Goal: Information Seeking & Learning: Learn about a topic

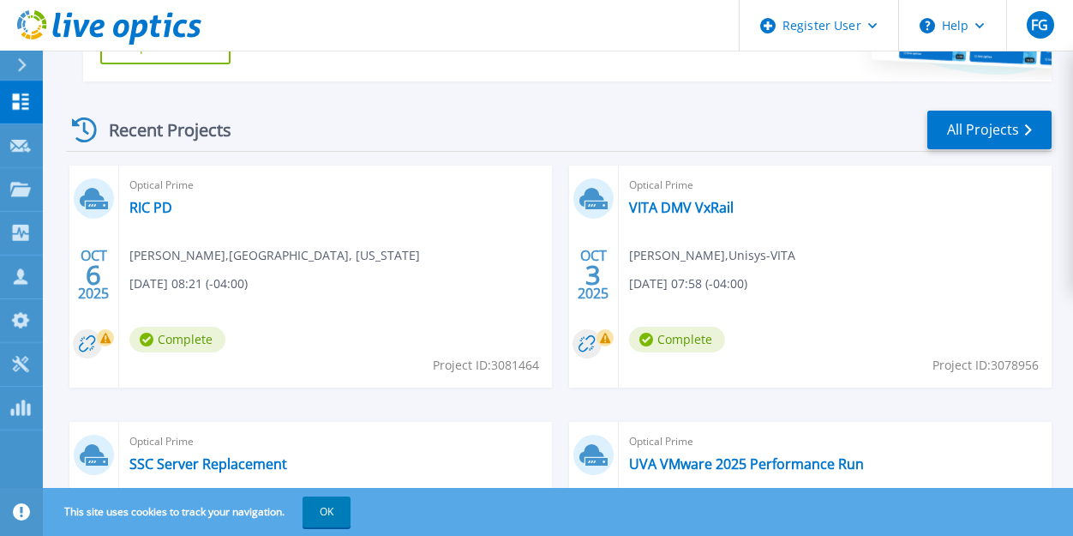
scroll to position [432, 0]
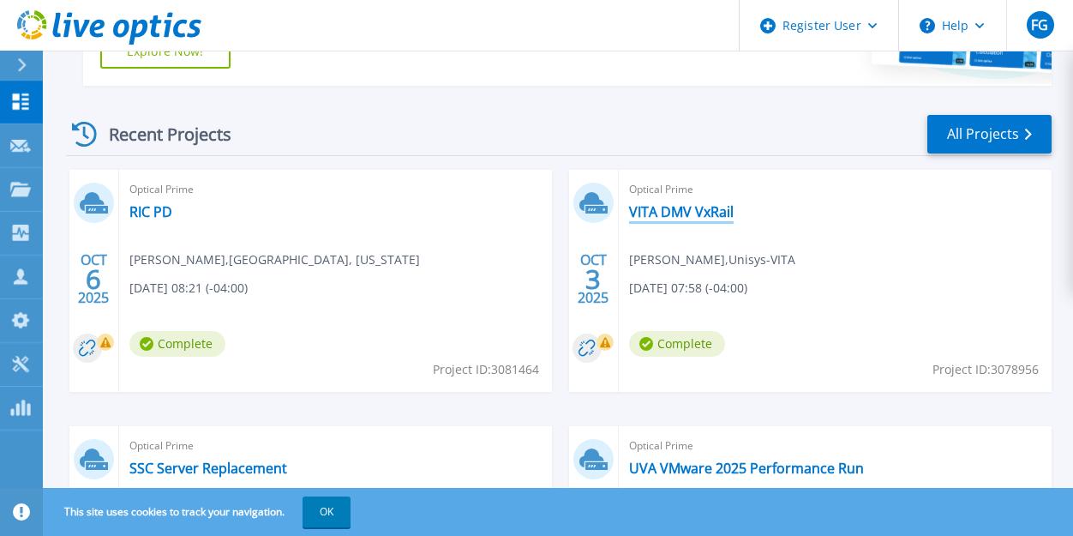
click at [656, 207] on link "VITA DMV VxRail" at bounding box center [681, 211] width 105 height 17
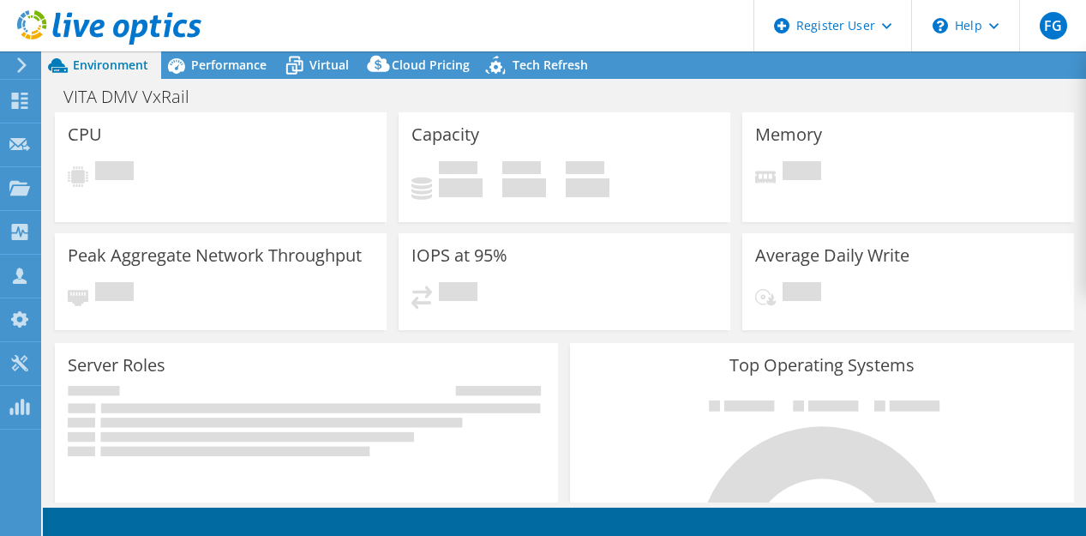
select select "USD"
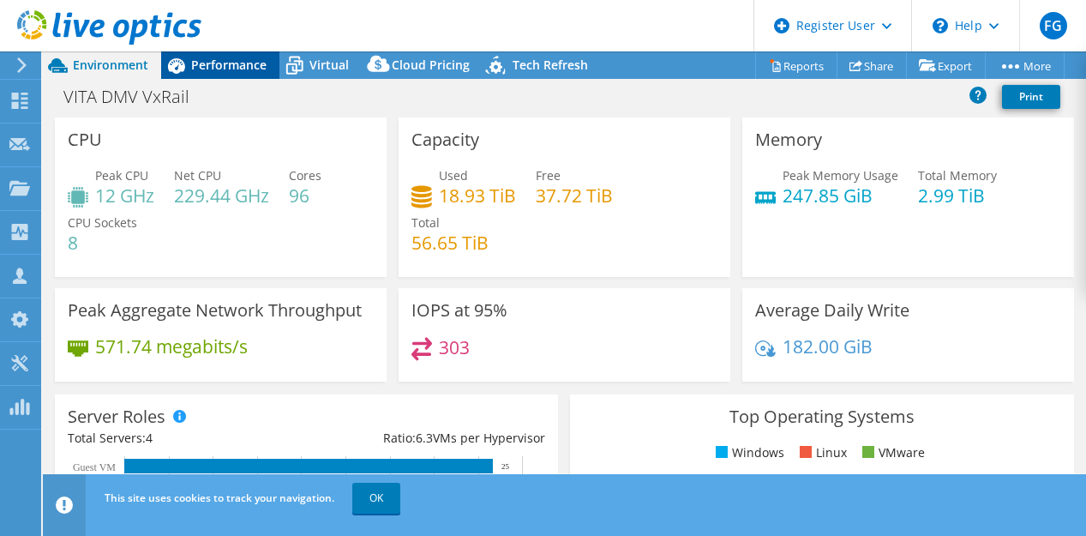
click at [203, 63] on span "Performance" at bounding box center [228, 65] width 75 height 16
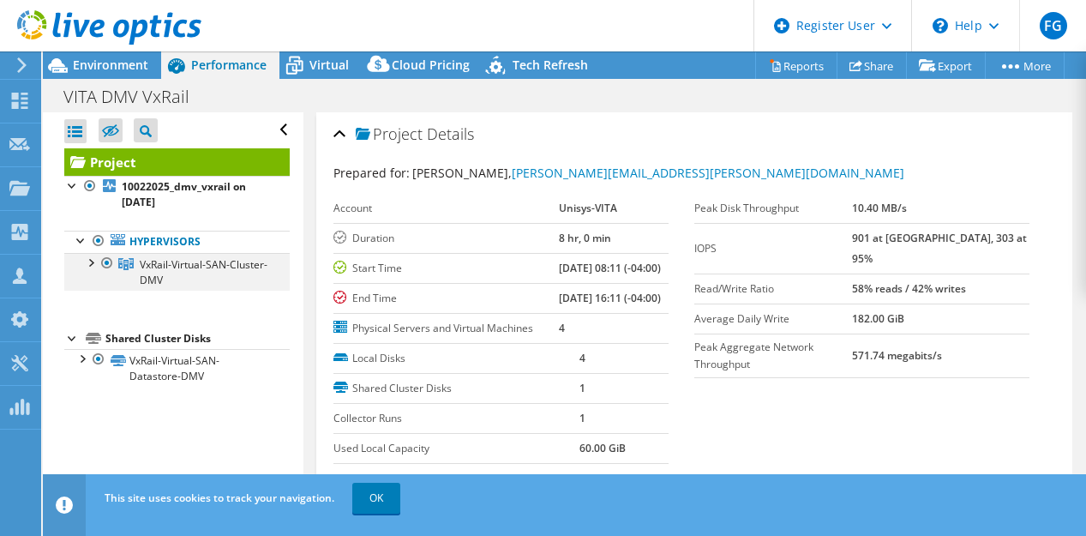
click at [92, 259] on div at bounding box center [89, 261] width 17 height 17
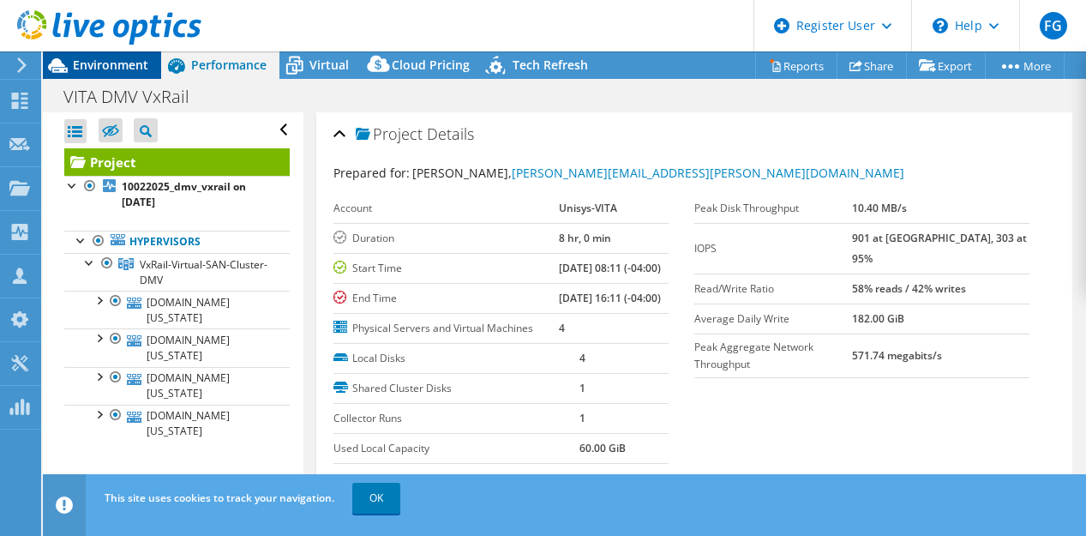
click at [96, 64] on span "Environment" at bounding box center [110, 65] width 75 height 16
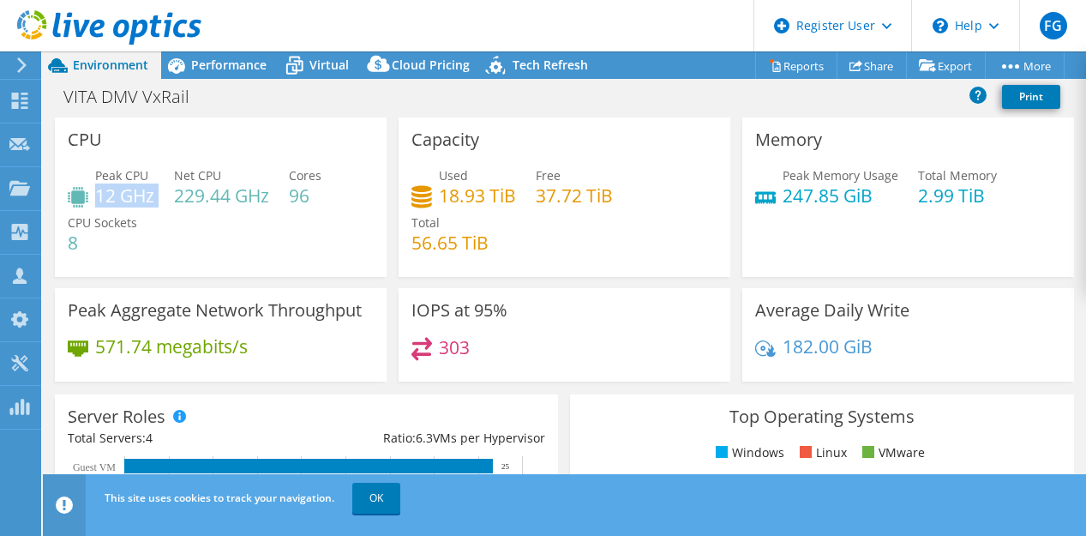
drag, startPoint x: 97, startPoint y: 189, endPoint x: 159, endPoint y: 188, distance: 61.7
click at [159, 188] on div "Peak CPU 12 GHz Net CPU 229.44 GHz Cores 96 CPU Sockets 8" at bounding box center [221, 217] width 306 height 103
click at [788, 189] on h4 "247.85 GiB" at bounding box center [840, 195] width 116 height 19
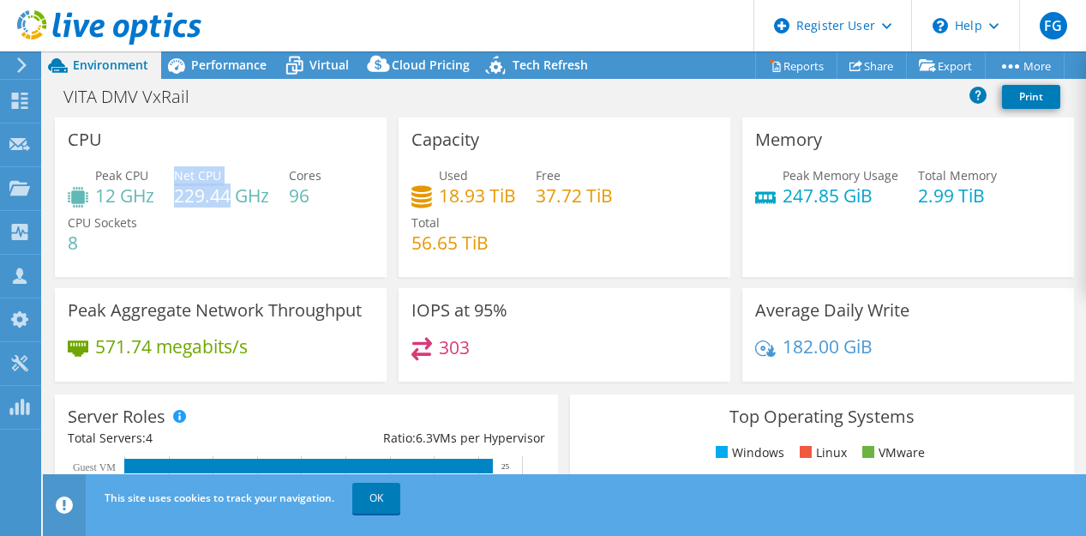
drag, startPoint x: 174, startPoint y: 195, endPoint x: 231, endPoint y: 195, distance: 56.6
click at [231, 195] on div "Peak CPU 12 GHz Net CPU 229.44 GHz Cores 96 CPU Sockets 8" at bounding box center [221, 217] width 306 height 103
drag, startPoint x: 907, startPoint y: 195, endPoint x: 977, endPoint y: 187, distance: 70.7
click at [977, 187] on div "Peak Memory Usage 247.85 GiB Total Memory 2.99 TiB" at bounding box center [908, 194] width 306 height 56
click at [677, 109] on div "VITA DMV VxRail Print" at bounding box center [564, 97] width 1043 height 32
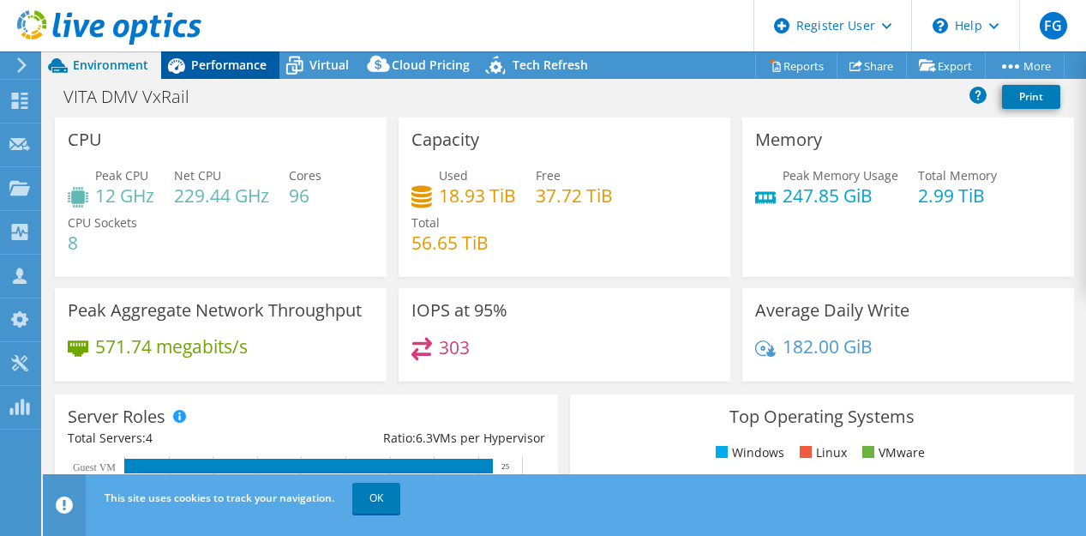
click at [243, 69] on span "Performance" at bounding box center [228, 65] width 75 height 16
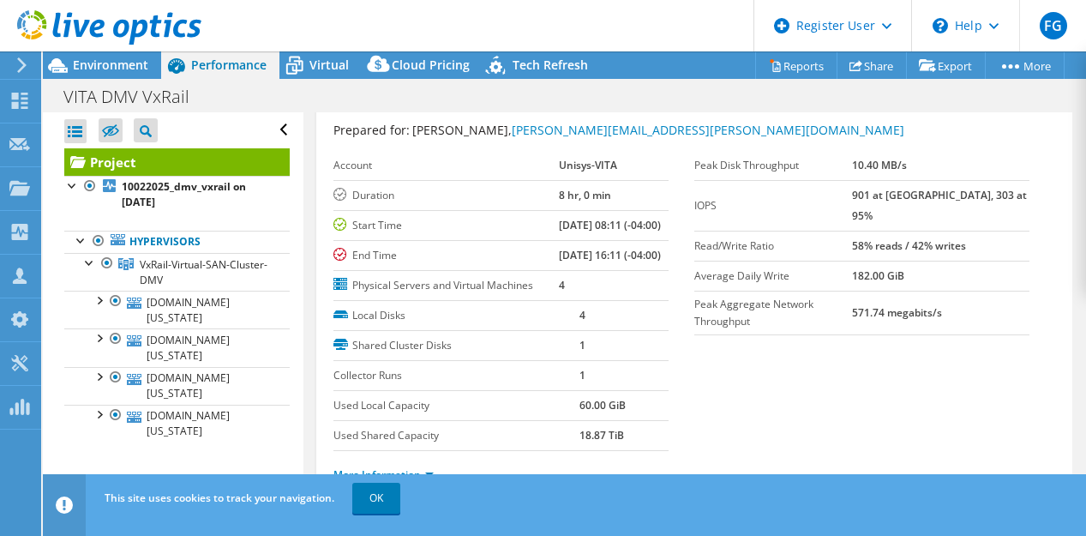
scroll to position [44, 0]
drag, startPoint x: 599, startPoint y: 224, endPoint x: 635, endPoint y: 225, distance: 36.0
click at [635, 225] on td "[DATE] 08:11 (-04:00)" at bounding box center [614, 224] width 111 height 30
drag, startPoint x: 599, startPoint y: 273, endPoint x: 634, endPoint y: 274, distance: 35.2
click at [634, 269] on td "[DATE] 16:11 (-04:00)" at bounding box center [614, 254] width 111 height 30
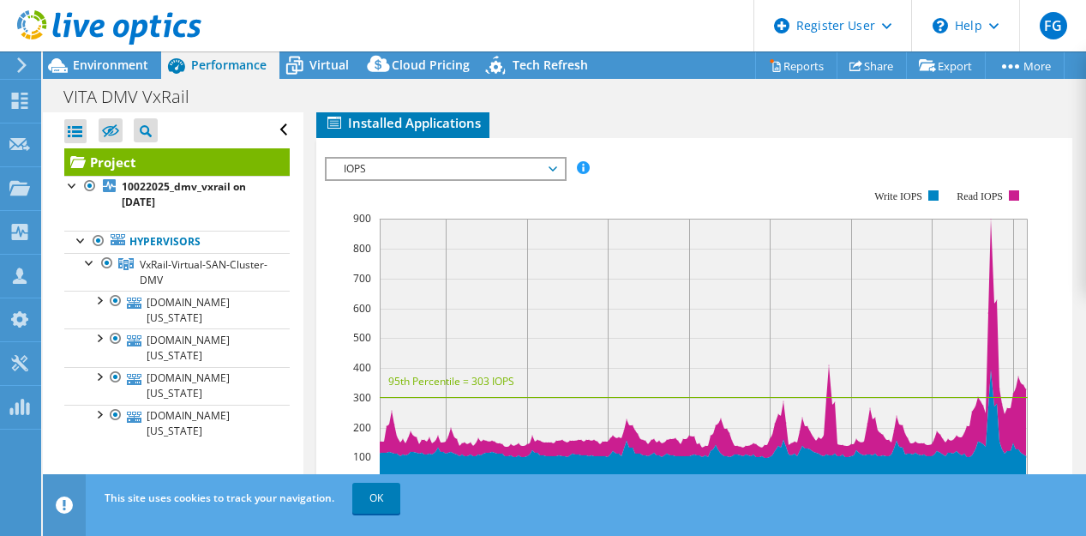
scroll to position [489, 0]
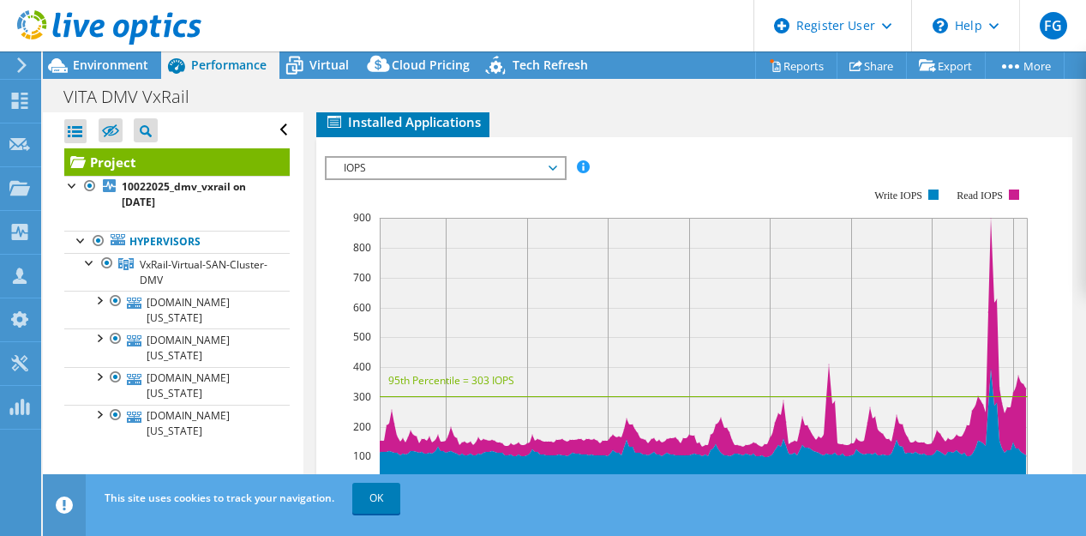
click at [822, 101] on span "Cluster Disks" at bounding box center [851, 92] width 104 height 17
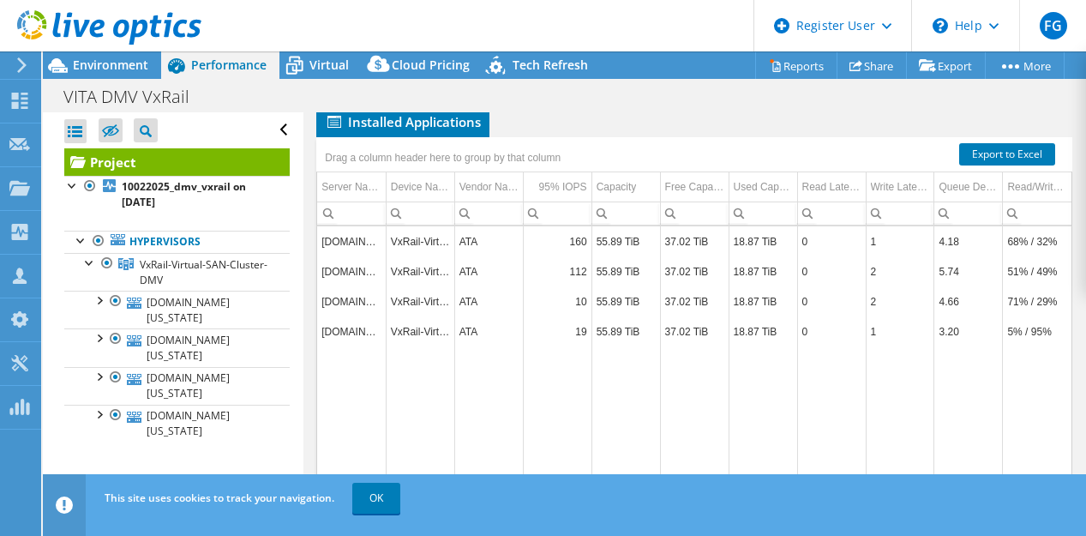
click at [443, 101] on span "Servers" at bounding box center [448, 92] width 69 height 17
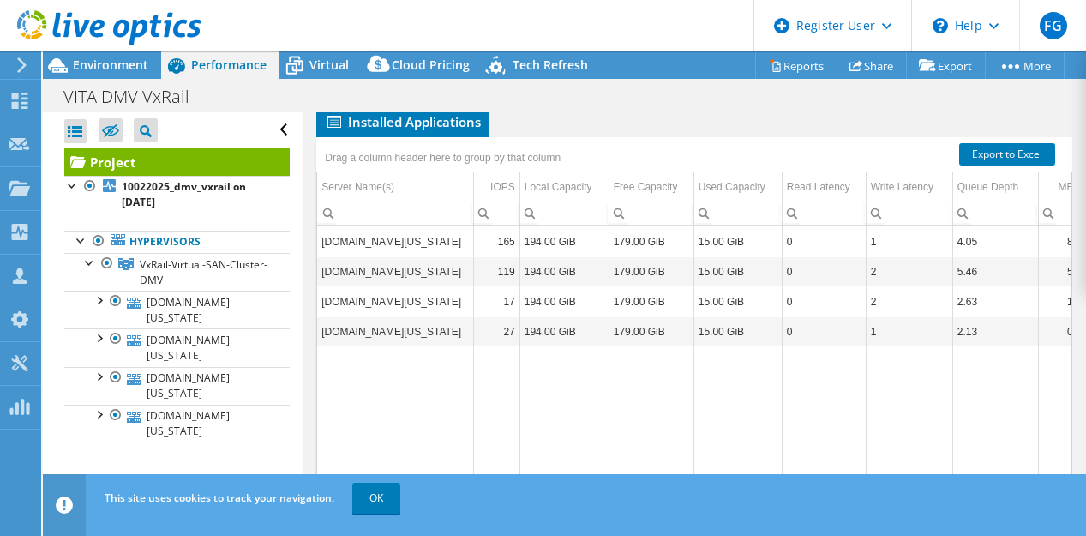
click at [562, 101] on span "Inventory" at bounding box center [548, 92] width 84 height 17
